Goal: Task Accomplishment & Management: Manage account settings

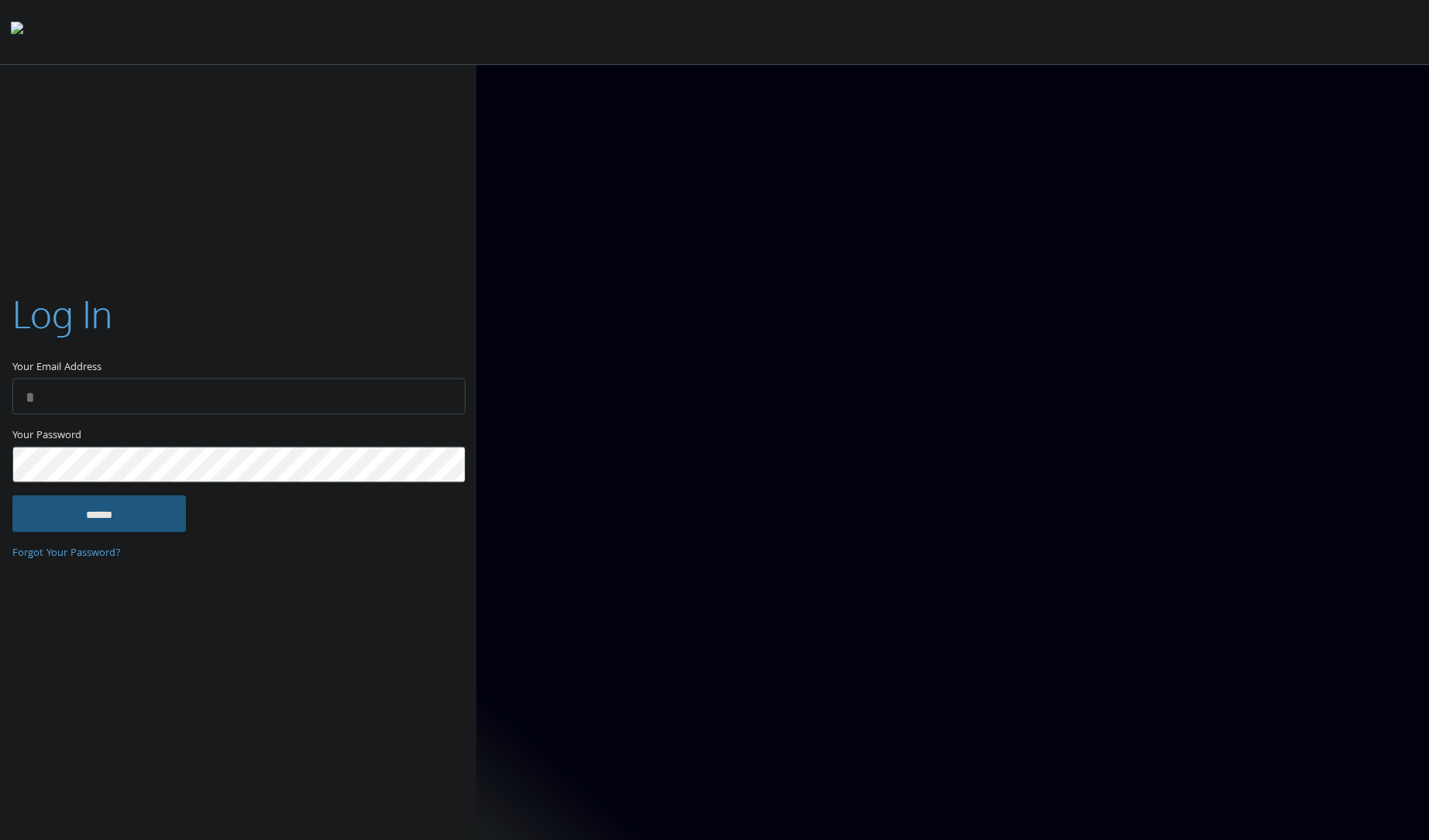
type input "**********"
click at [120, 514] on input "******" at bounding box center [99, 513] width 173 height 37
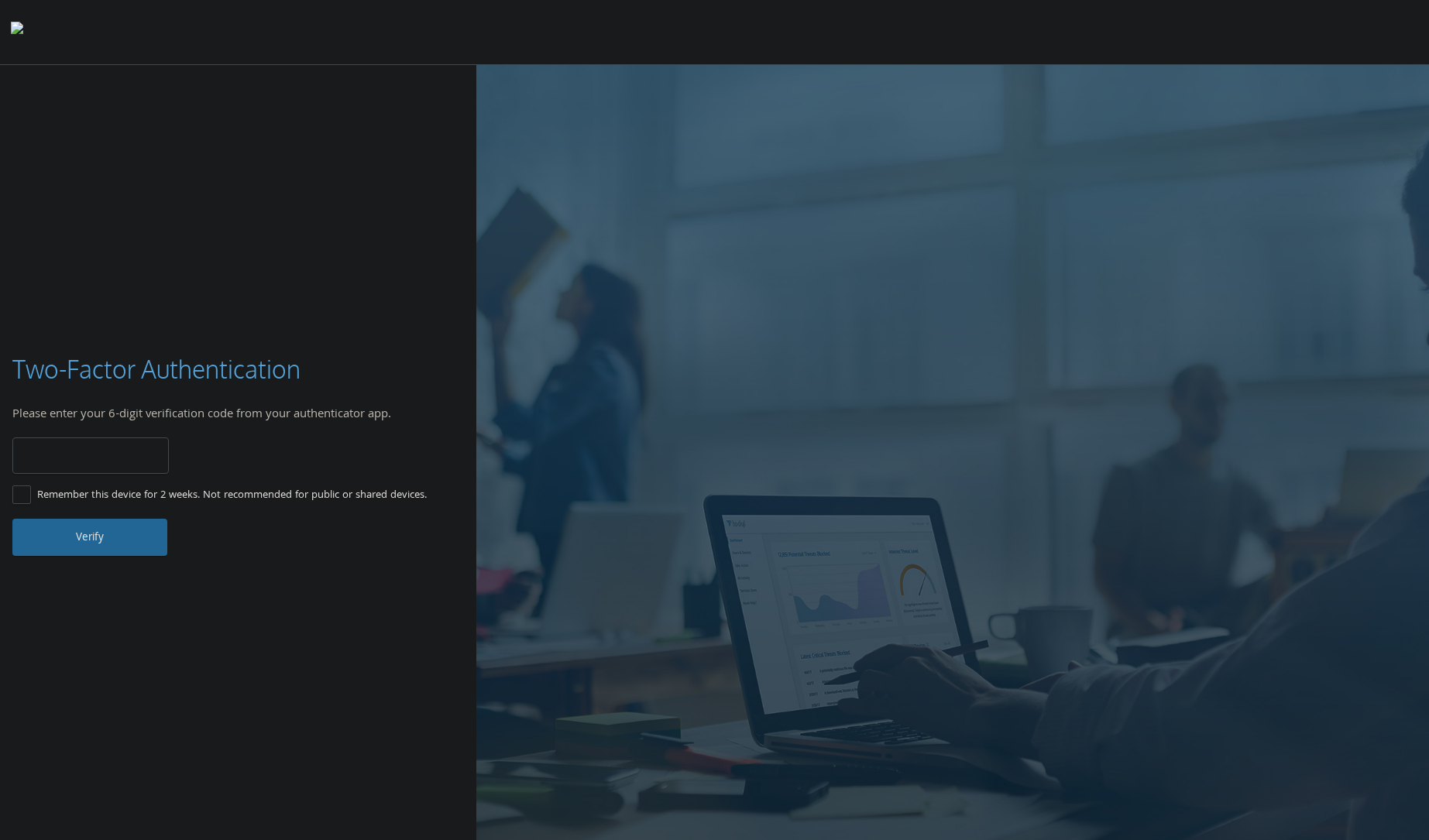
click at [116, 472] on input "number" at bounding box center [91, 456] width 157 height 36
type input "******"
